Goal: Information Seeking & Learning: Learn about a topic

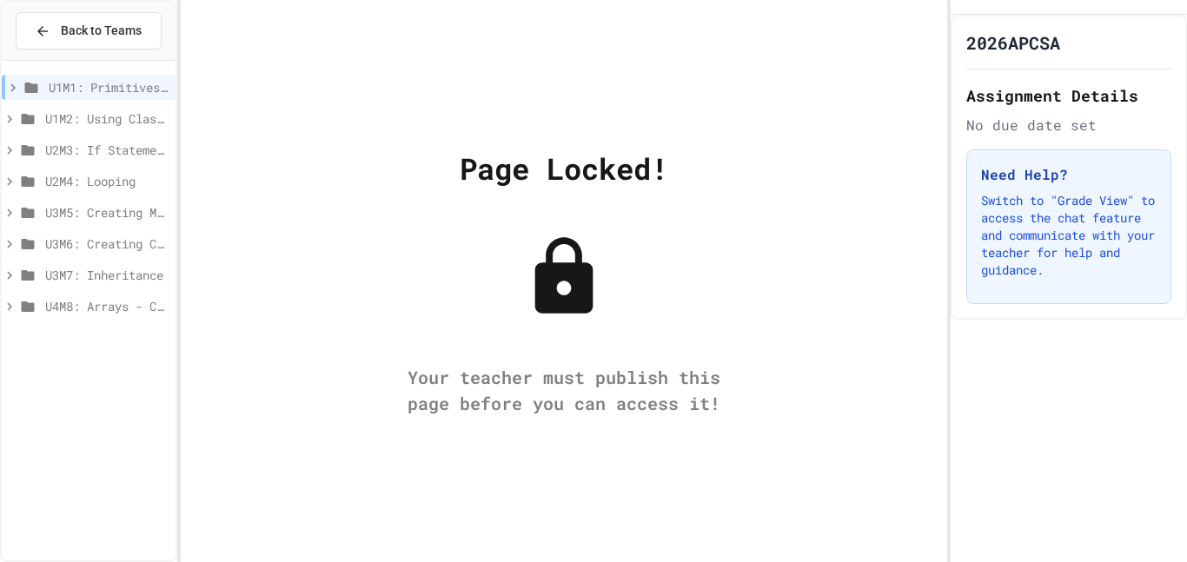
click at [86, 315] on span "U4M8: Arrays - Creation, Access & Traversal" at bounding box center [106, 306] width 123 height 18
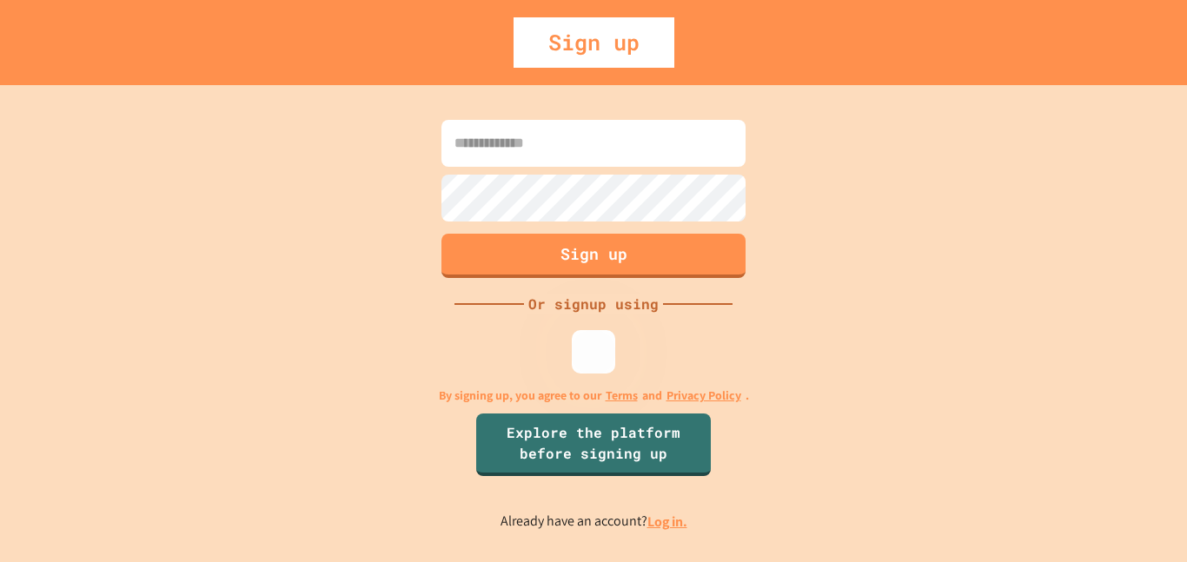
click at [648, 161] on input at bounding box center [594, 143] width 304 height 47
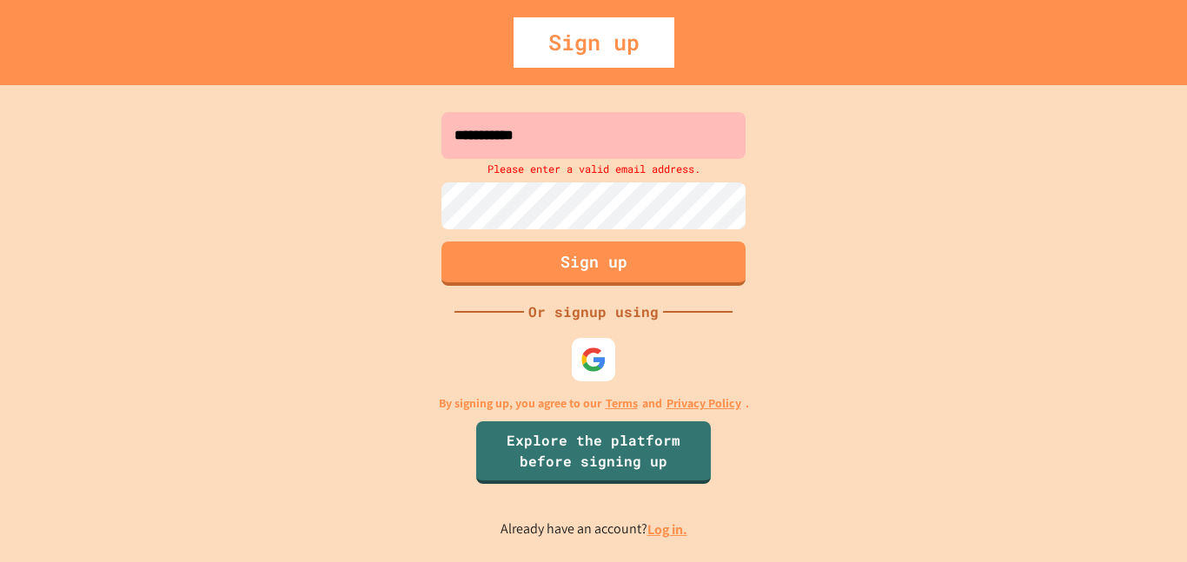
click at [674, 131] on input "**********" at bounding box center [594, 135] width 304 height 47
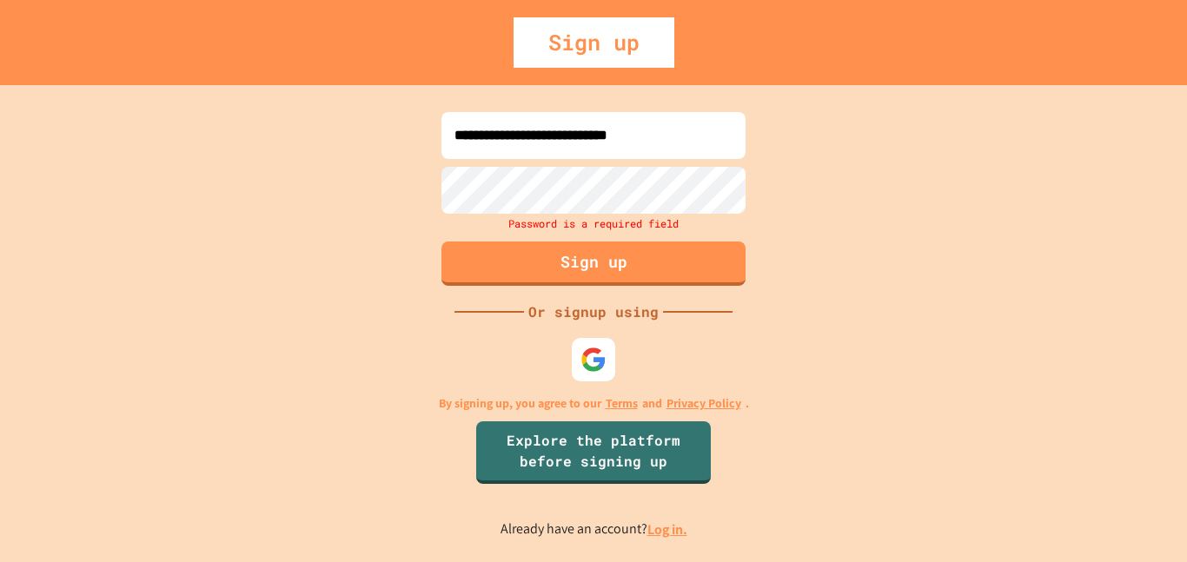
type input "**********"
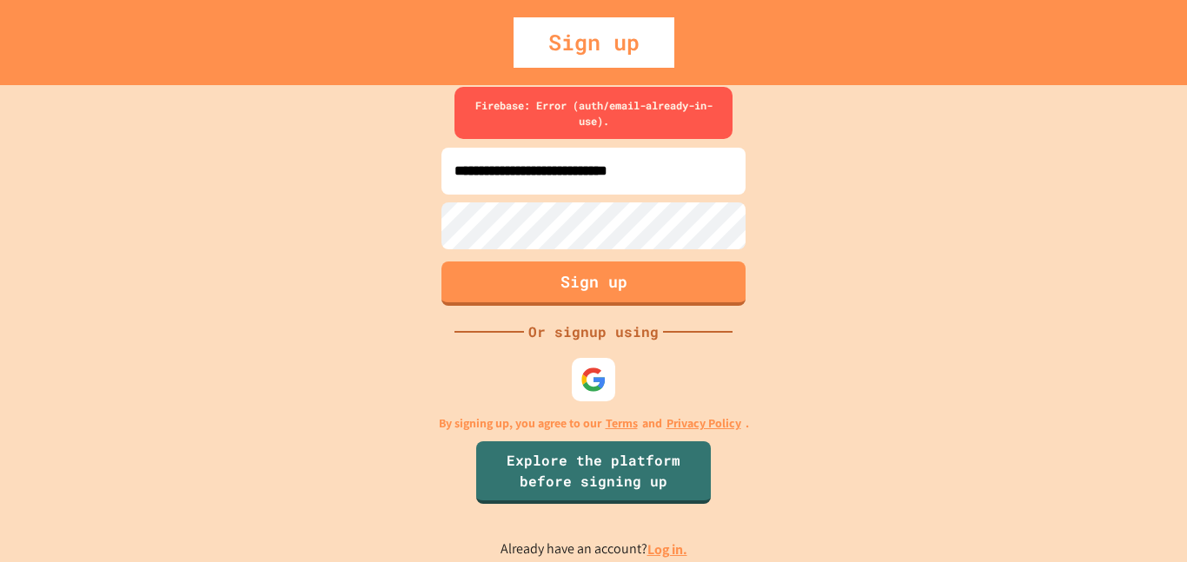
click at [1187, 58] on div "Sign up" at bounding box center [593, 42] width 1187 height 50
click at [668, 549] on link "Log in." at bounding box center [668, 550] width 40 height 18
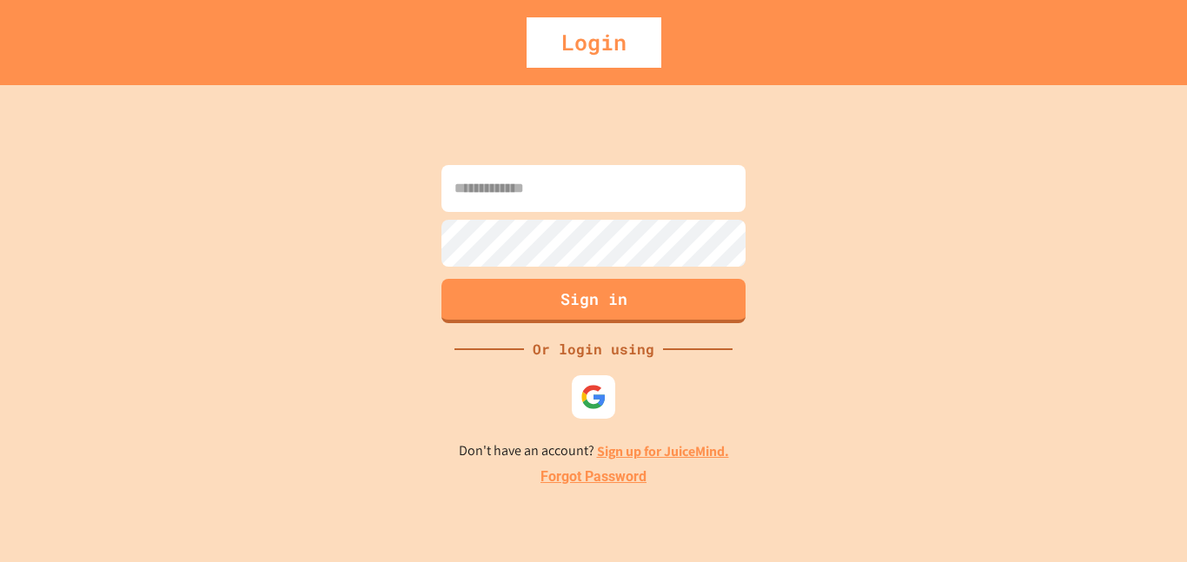
click at [670, 195] on input at bounding box center [594, 188] width 304 height 47
type input "**********"
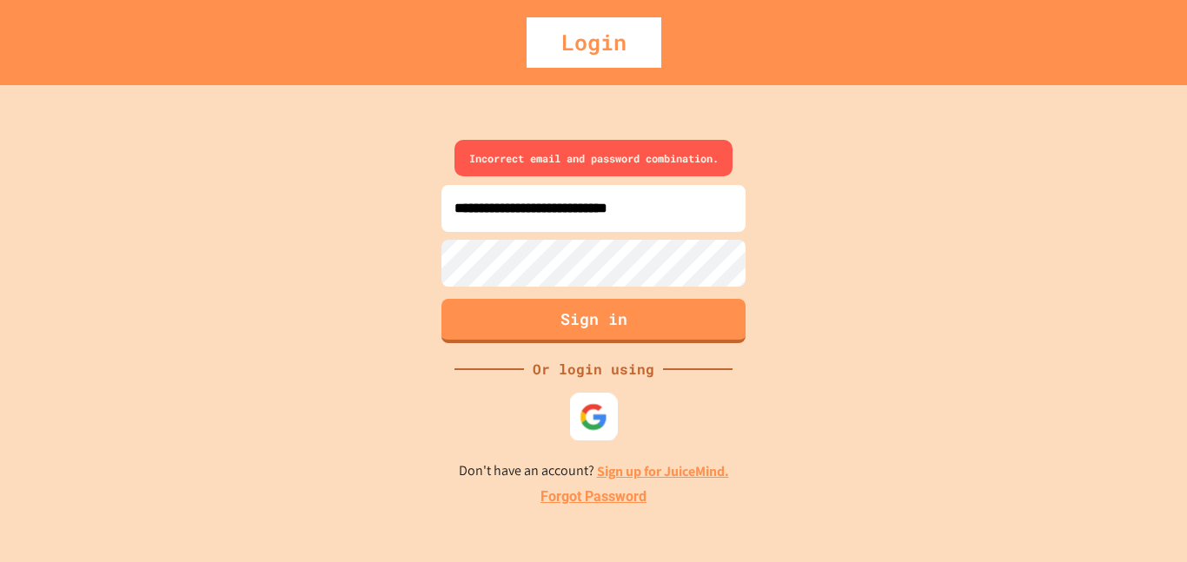
click at [591, 426] on img at bounding box center [594, 417] width 29 height 29
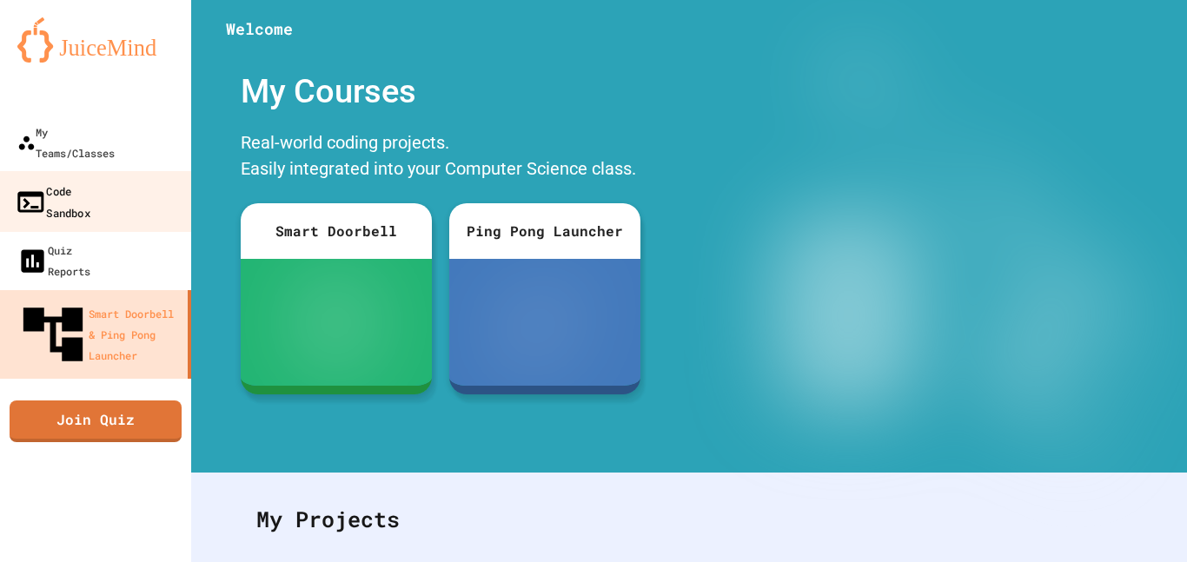
click at [45, 171] on link "Code Sandbox" at bounding box center [95, 201] width 197 height 61
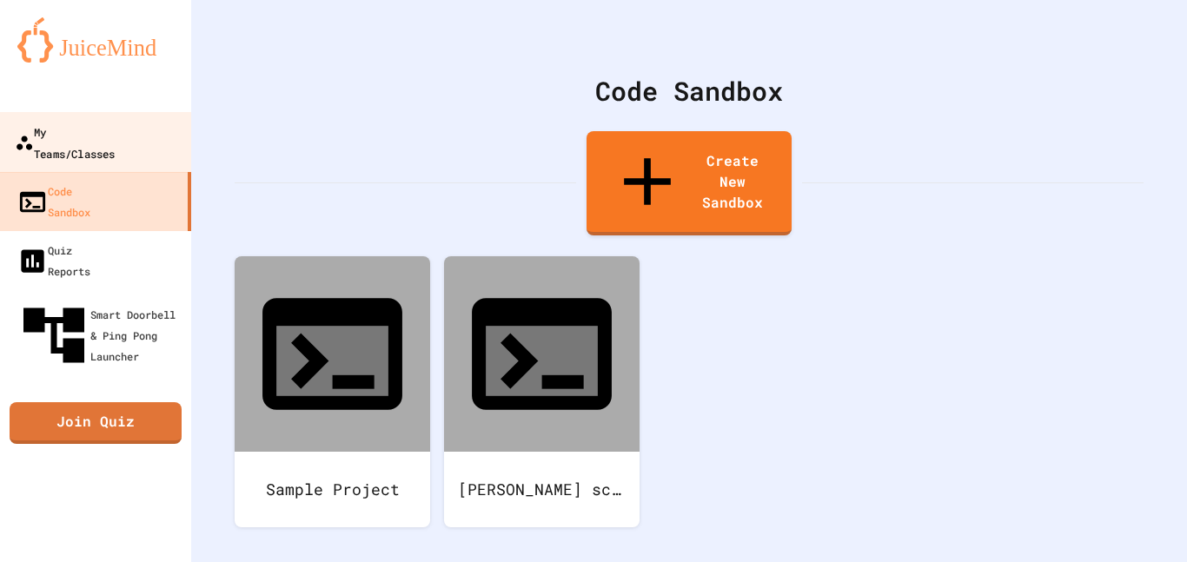
click at [82, 138] on div "My Teams/Classes" at bounding box center [65, 142] width 100 height 43
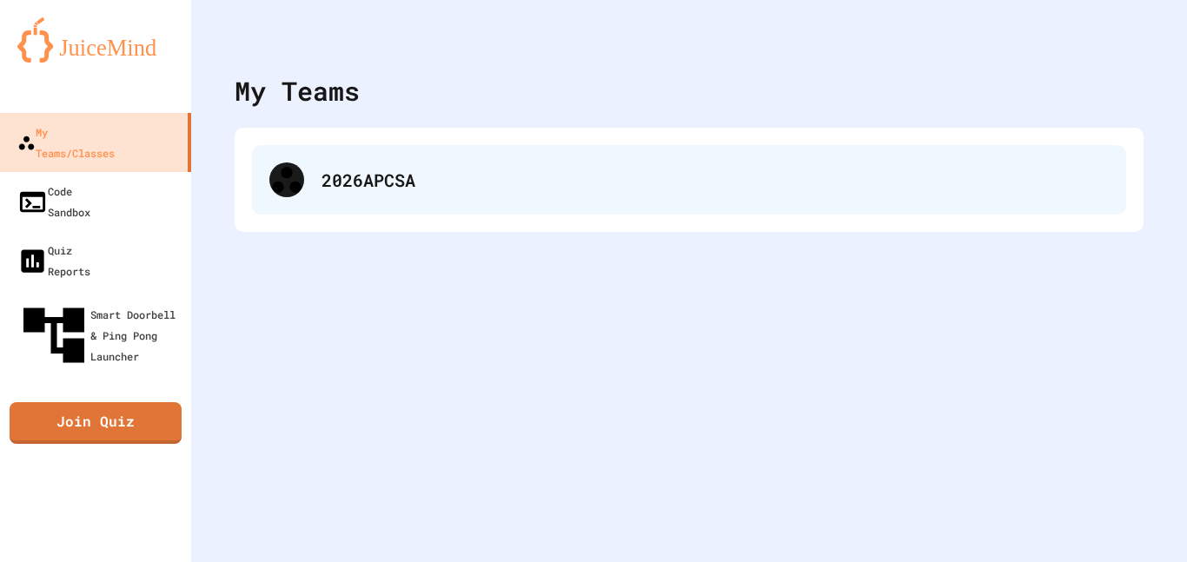
click at [342, 203] on div "2026APCSA" at bounding box center [689, 180] width 874 height 70
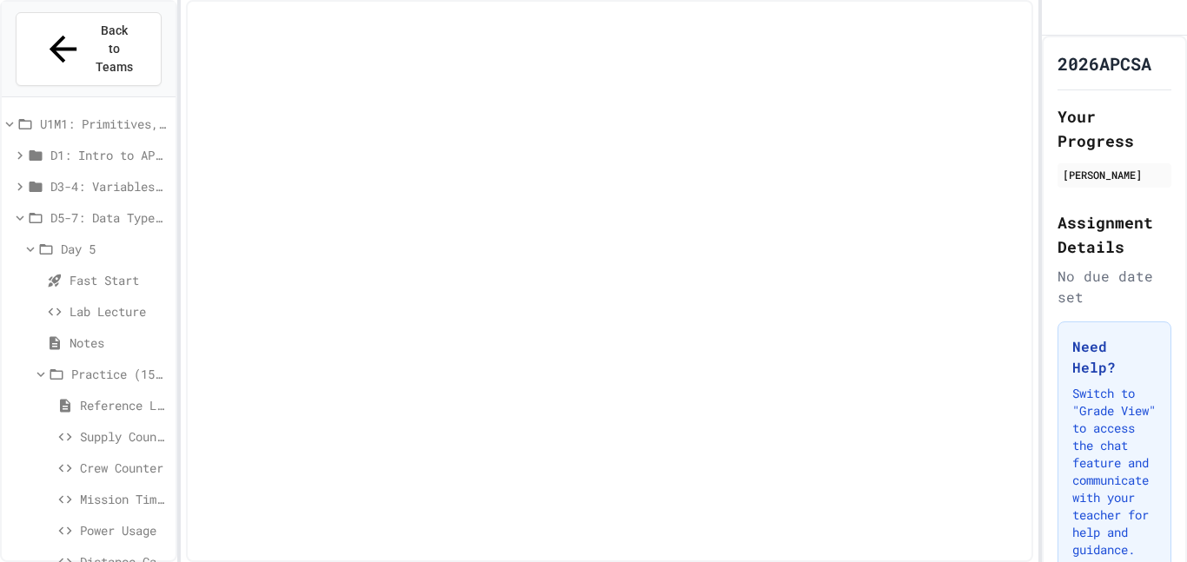
click at [952, 73] on div at bounding box center [610, 281] width 848 height 562
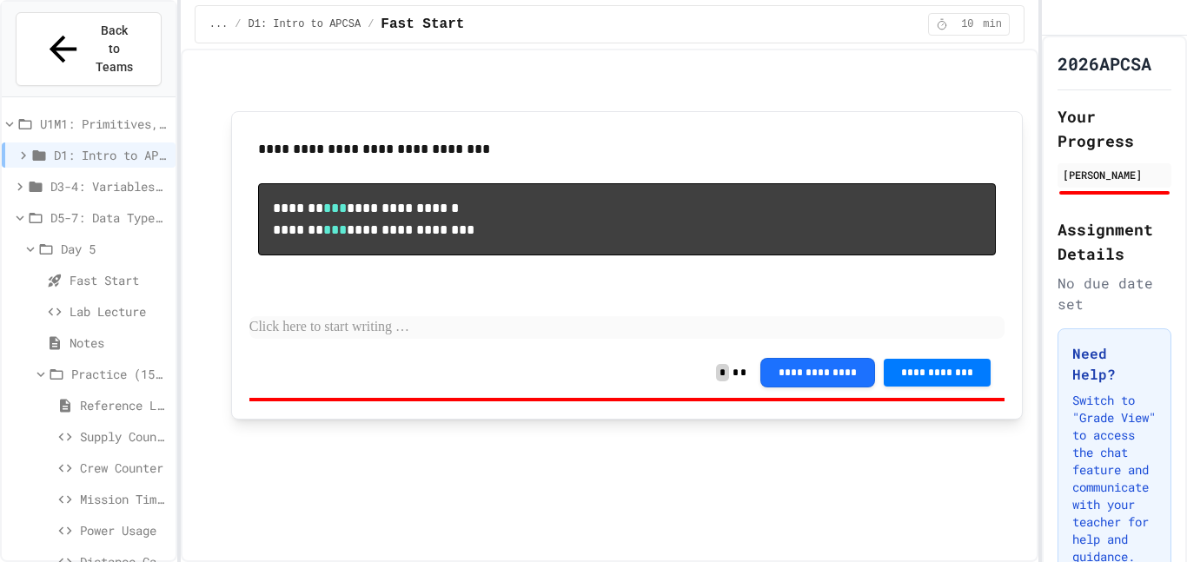
click at [20, 143] on div "D1: Intro to APCSA" at bounding box center [89, 155] width 174 height 25
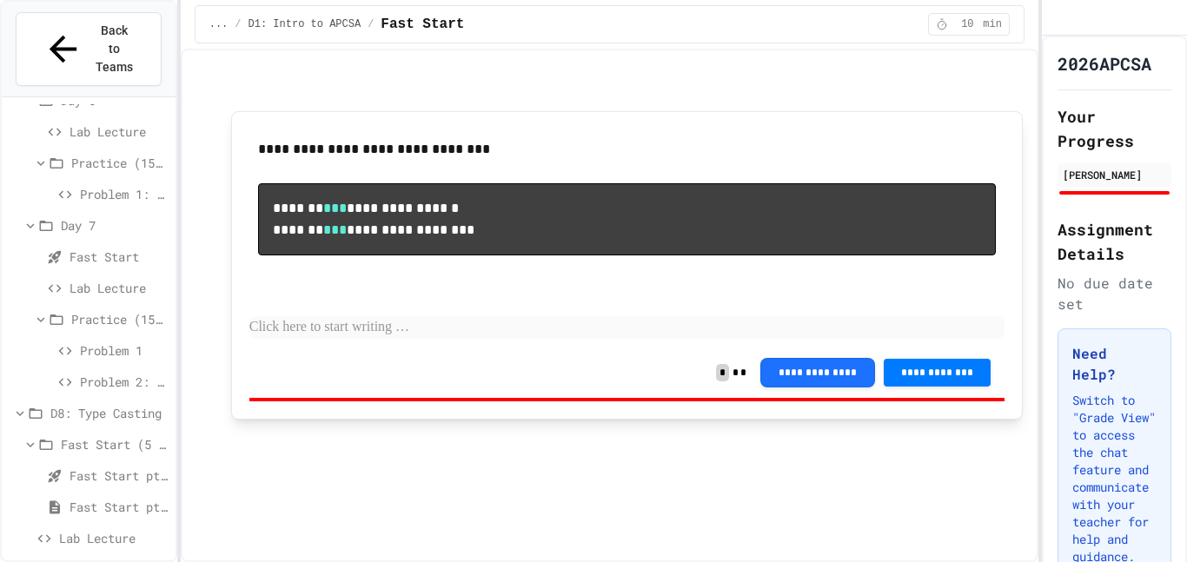
scroll to position [717, 0]
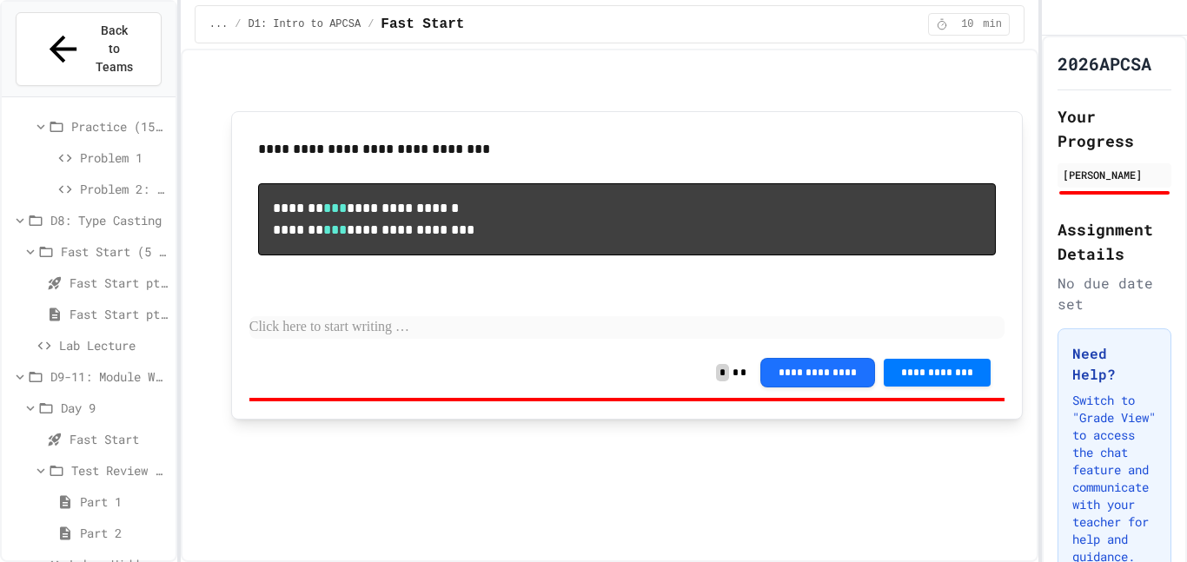
click at [96, 555] on span "Lab - Hidden Figures: Launch Weight Calculator" at bounding box center [119, 564] width 99 height 18
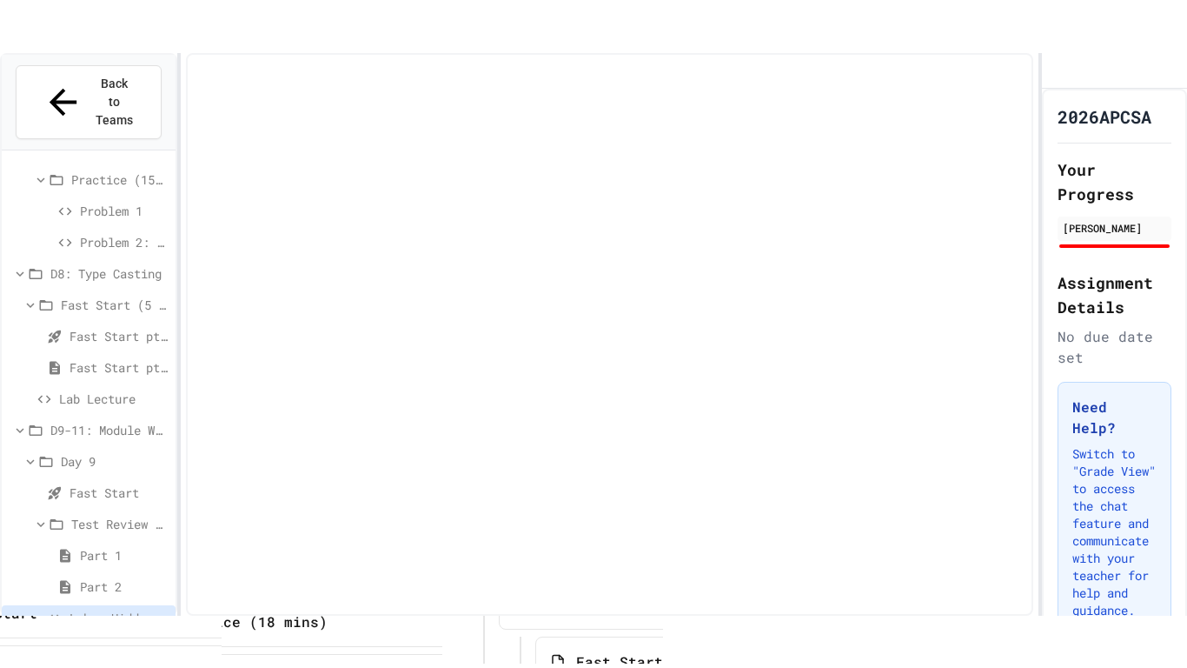
scroll to position [703, 0]
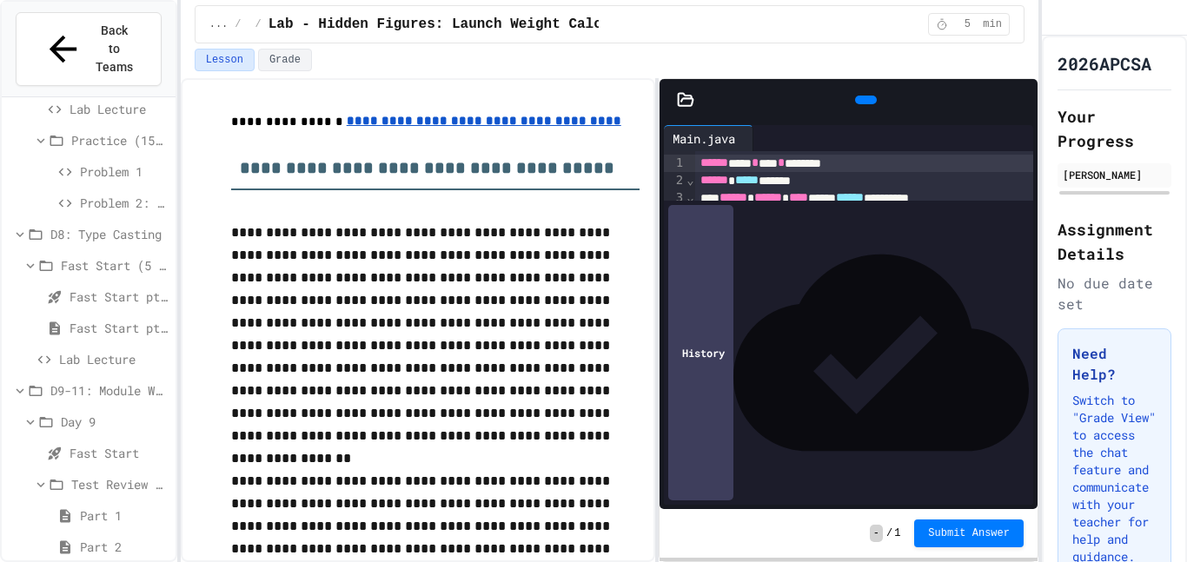
click at [1021, 88] on div at bounding box center [1029, 100] width 17 height 26
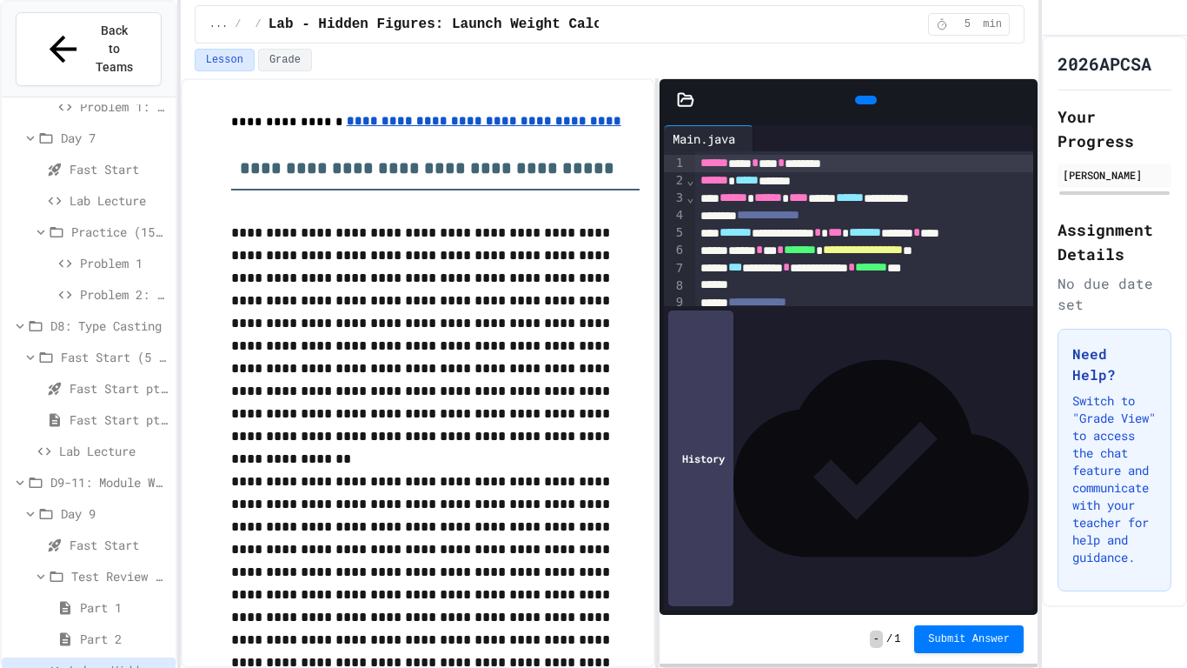
scroll to position [612, 0]
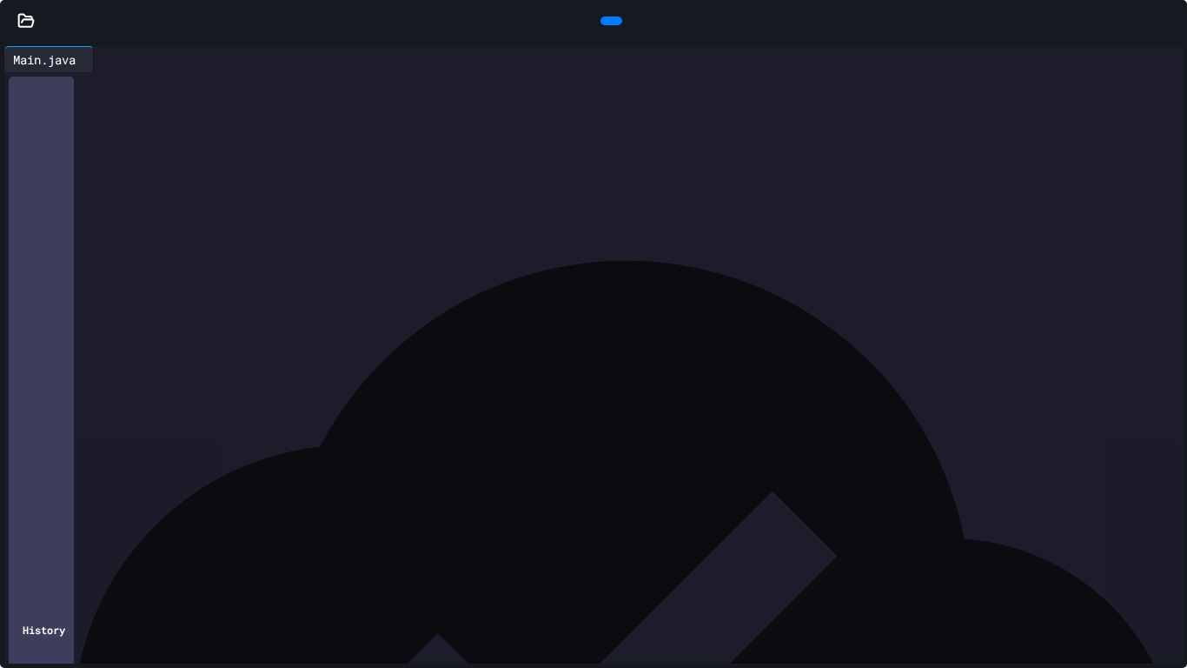
click at [1138, 169] on div "**********" at bounding box center [609, 171] width 1149 height 17
click at [601, 17] on div at bounding box center [612, 21] width 22 height 9
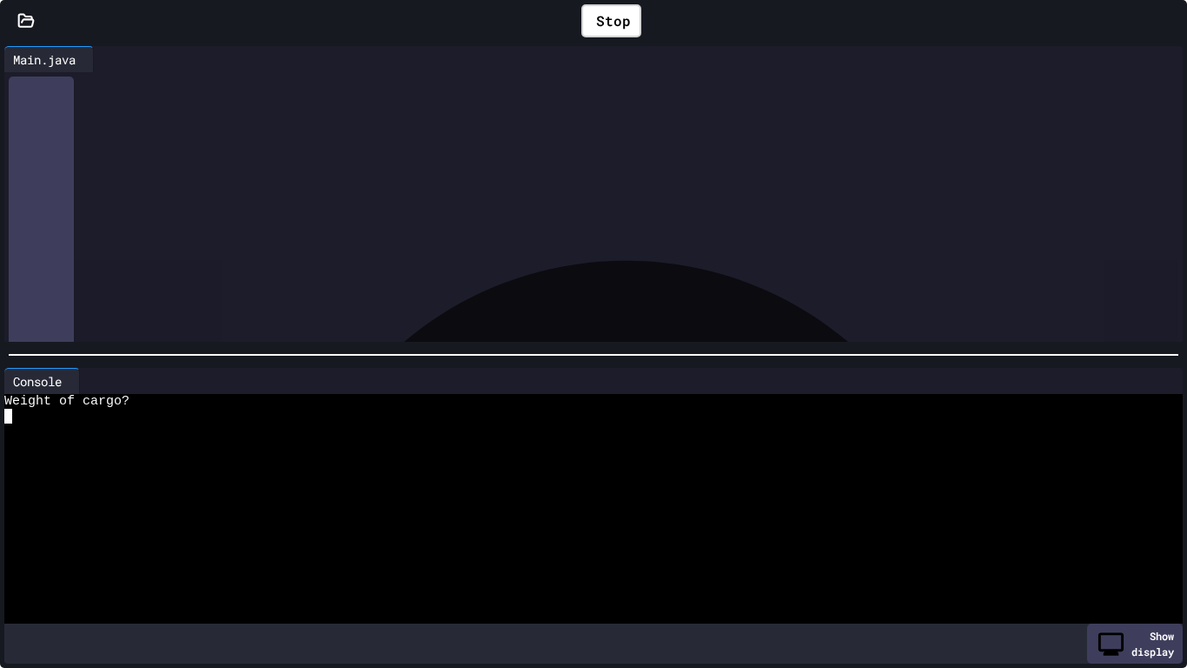
click at [301, 426] on div at bounding box center [587, 430] width 1166 height 15
click at [111, 430] on div at bounding box center [587, 430] width 1166 height 15
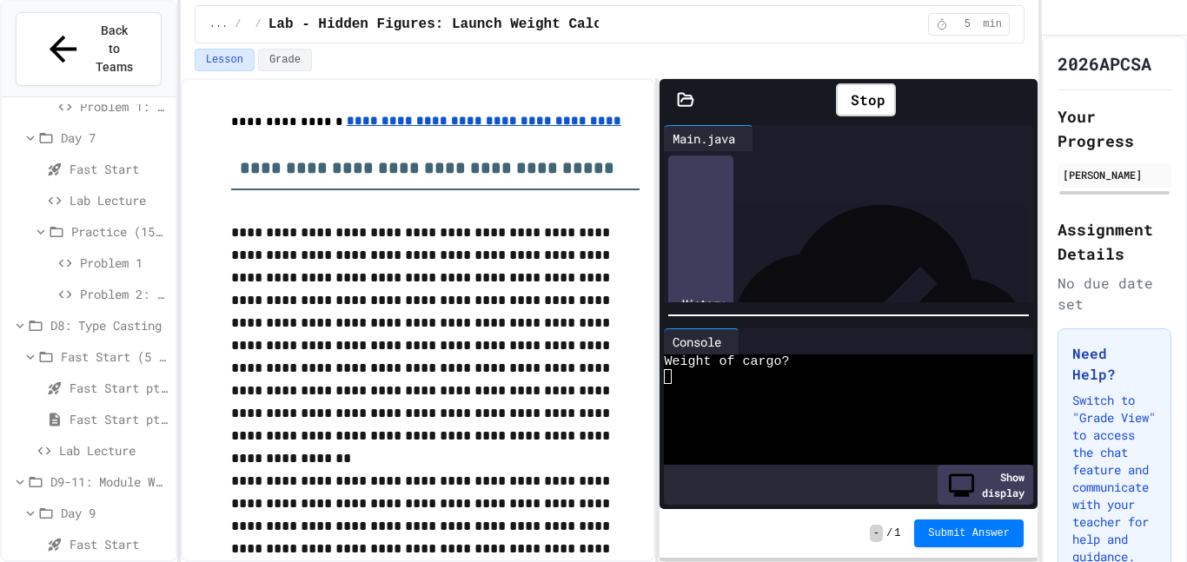
click at [1021, 100] on icon at bounding box center [1021, 100] width 0 height 0
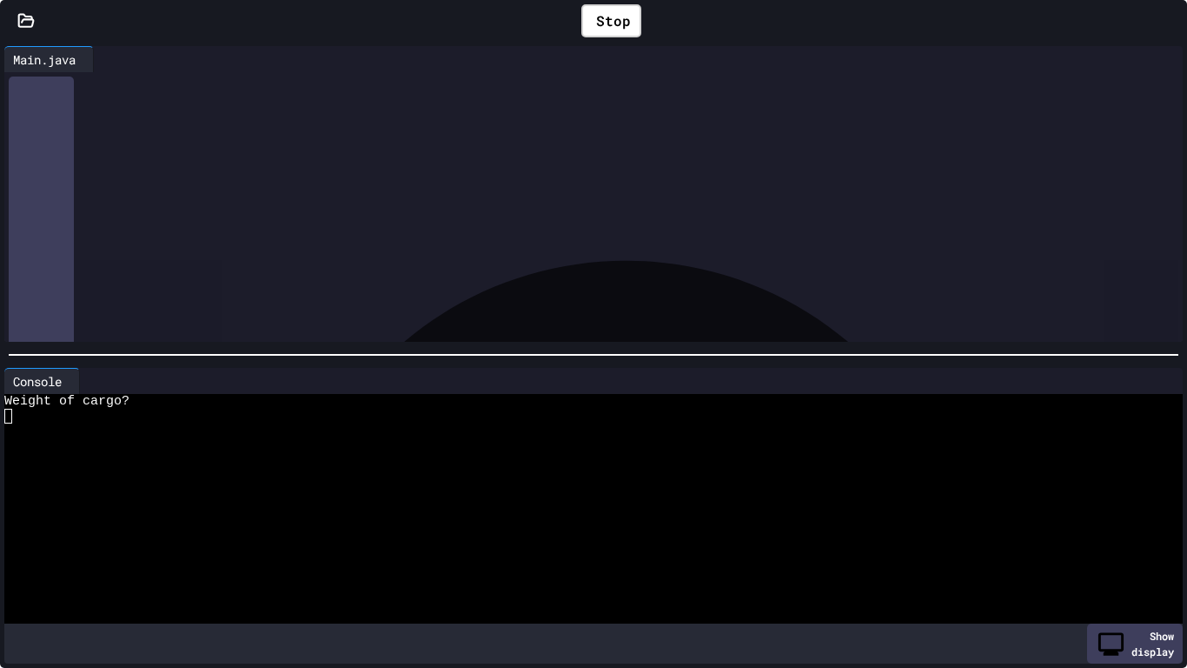
click at [561, 362] on div at bounding box center [593, 354] width 1187 height 17
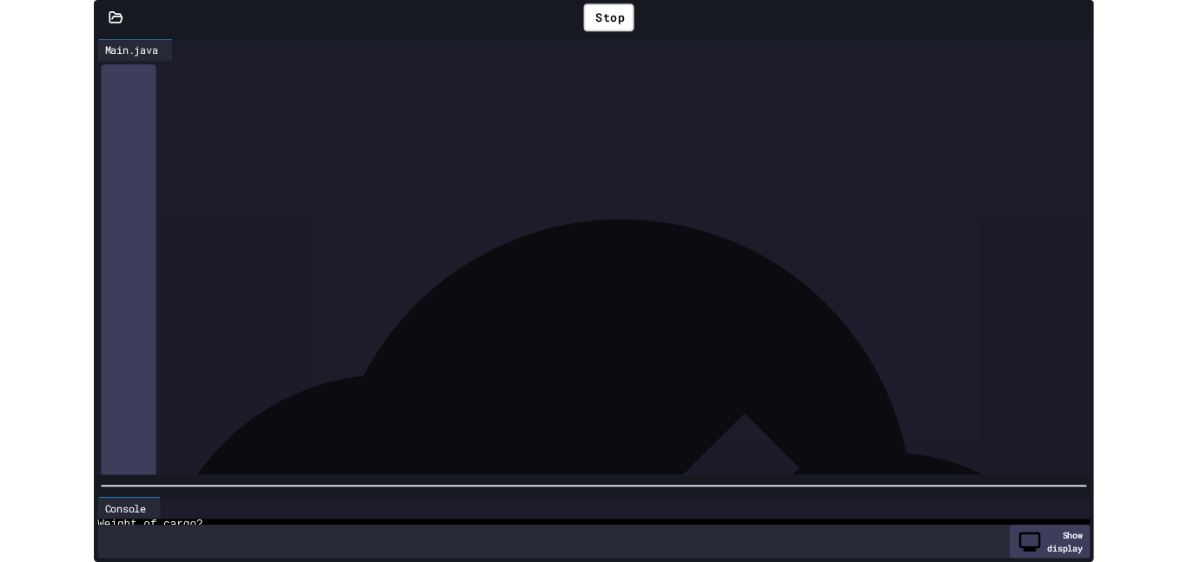
scroll to position [15, 0]
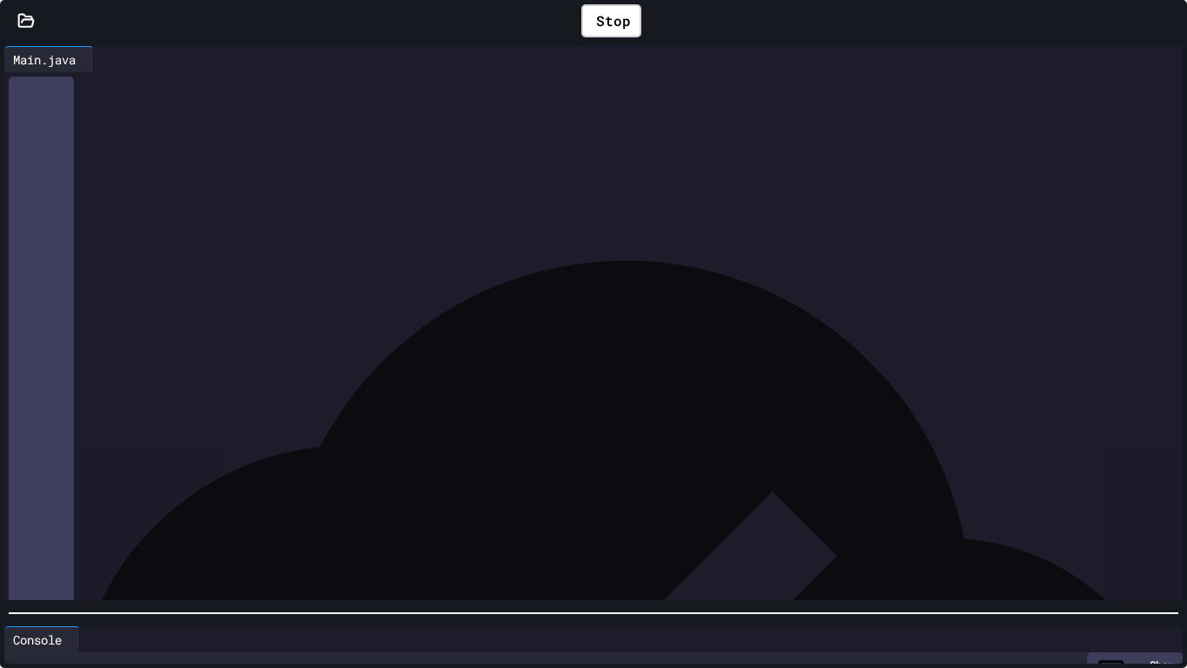
click at [542, 562] on div at bounding box center [593, 612] width 1187 height 17
click at [1170, 21] on icon at bounding box center [1170, 21] width 0 height 0
